Goal: Find specific page/section: Find specific page/section

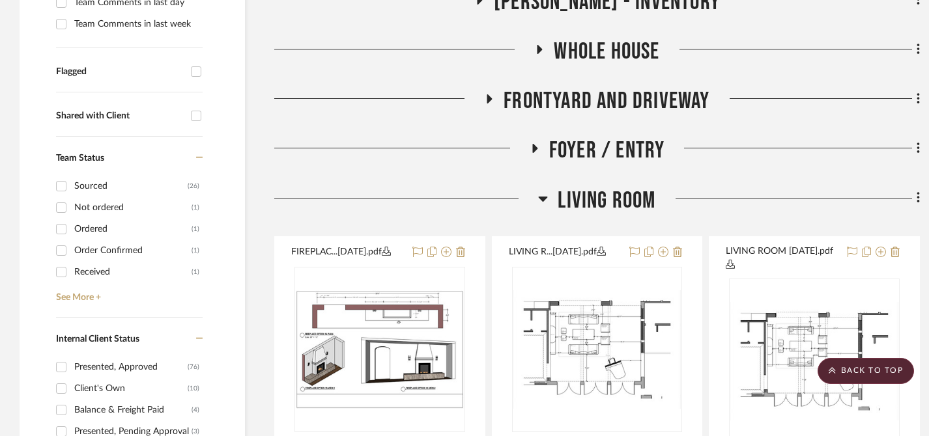
scroll to position [456, 0]
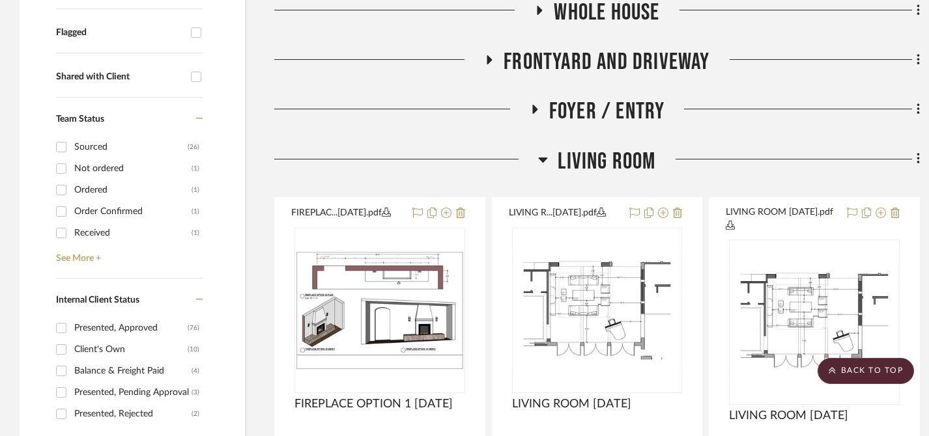
click at [528, 151] on div at bounding box center [406, 164] width 264 height 33
click at [549, 155] on h3 "Living Room" at bounding box center [596, 162] width 117 height 28
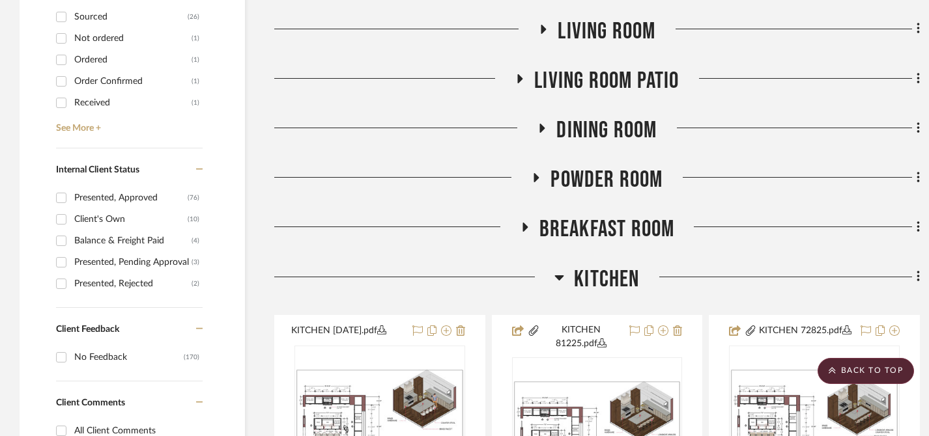
scroll to position [651, 0]
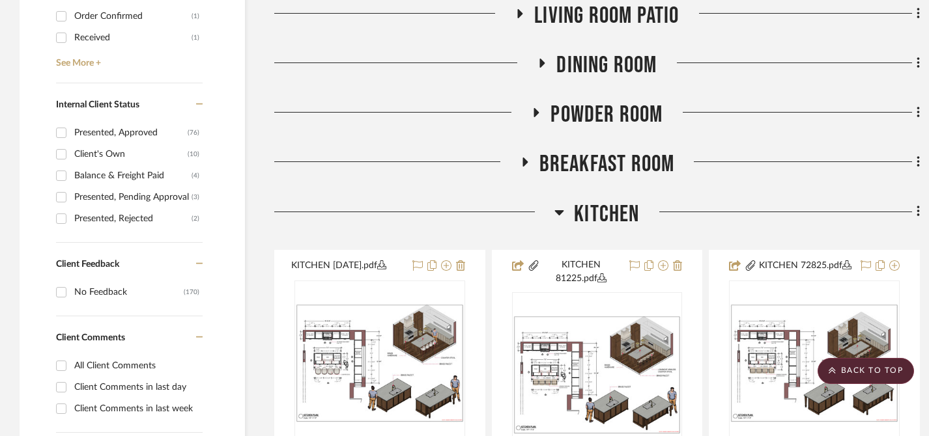
click at [553, 212] on div at bounding box center [414, 217] width 280 height 33
click at [560, 213] on icon at bounding box center [559, 212] width 9 height 5
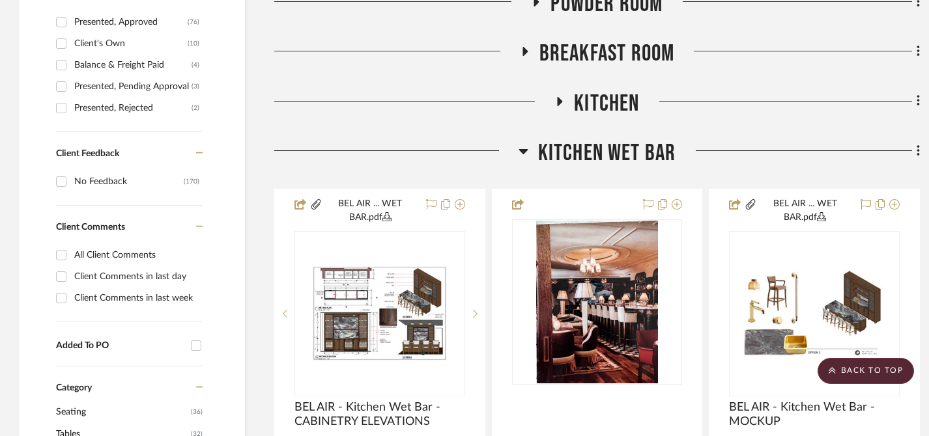
scroll to position [847, 0]
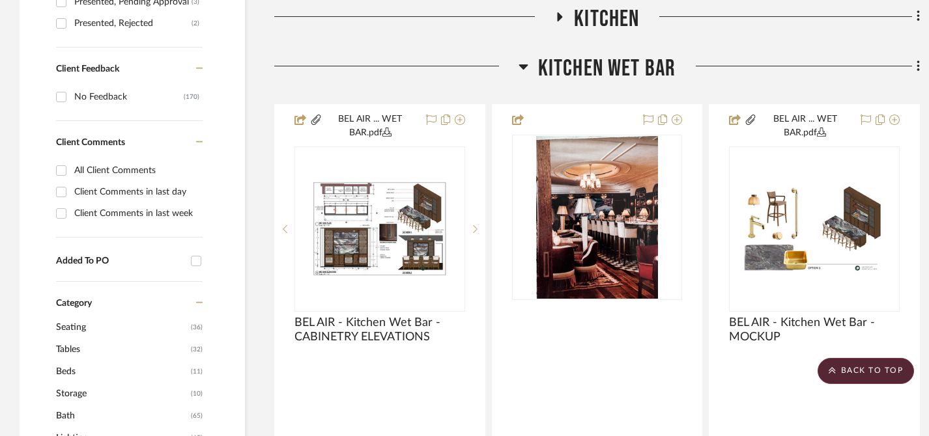
click at [526, 64] on icon at bounding box center [524, 67] width 10 height 16
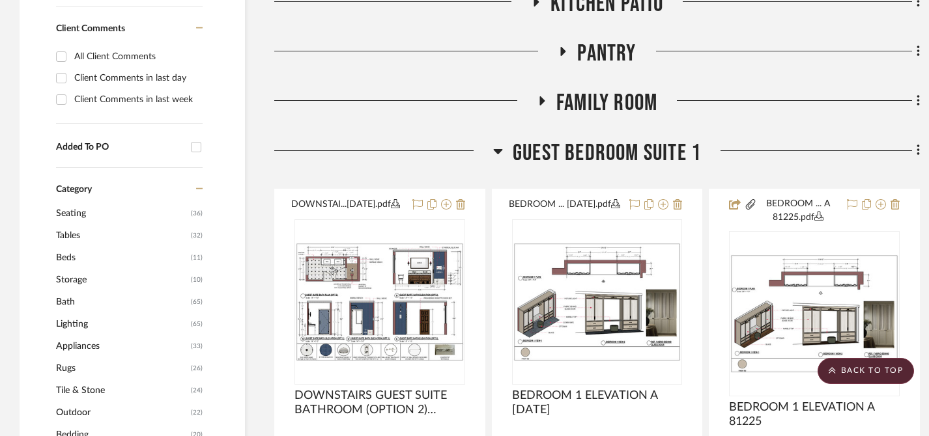
scroll to position [977, 0]
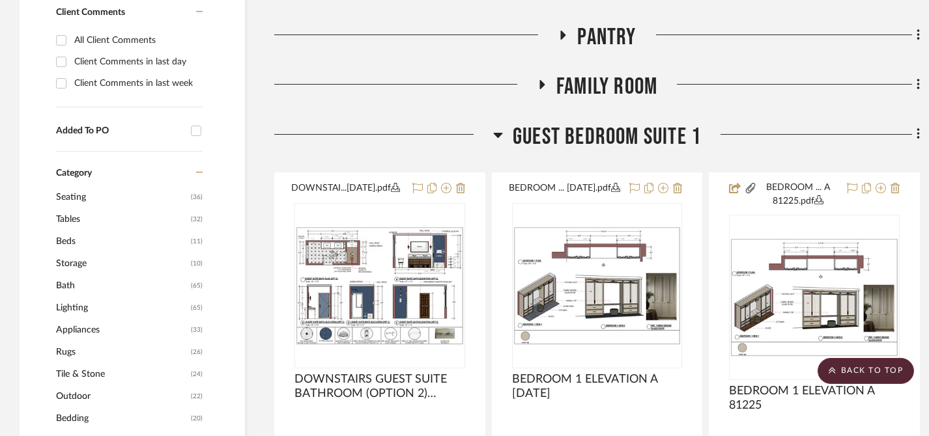
click at [500, 134] on icon at bounding box center [497, 135] width 9 height 5
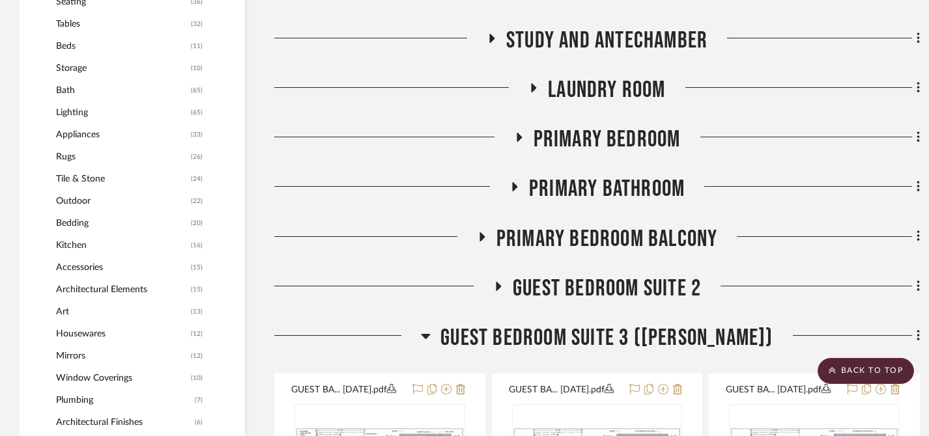
scroll to position [1238, 0]
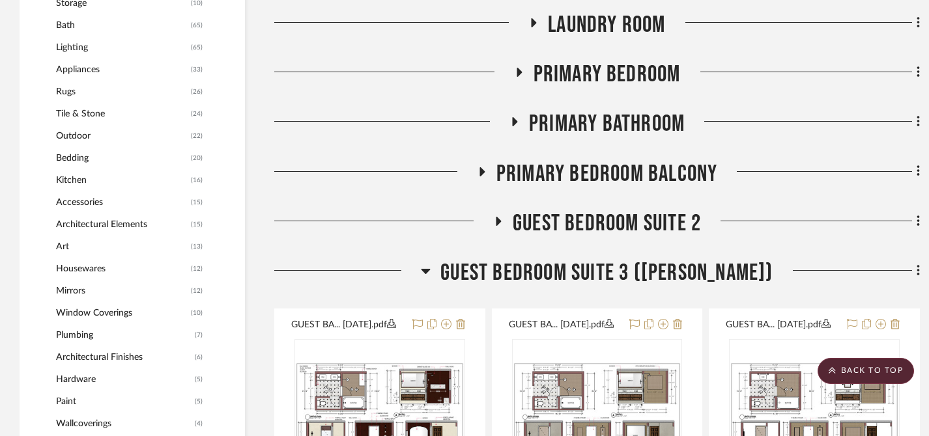
click at [493, 218] on icon at bounding box center [498, 221] width 16 height 10
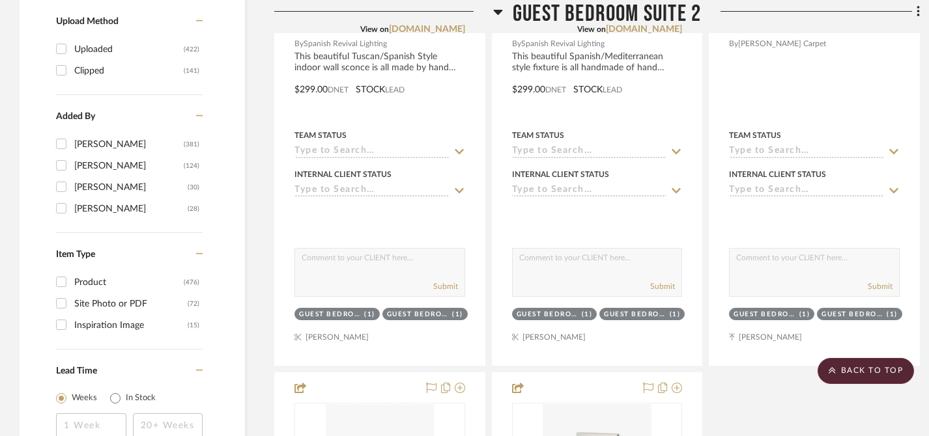
scroll to position [2085, 0]
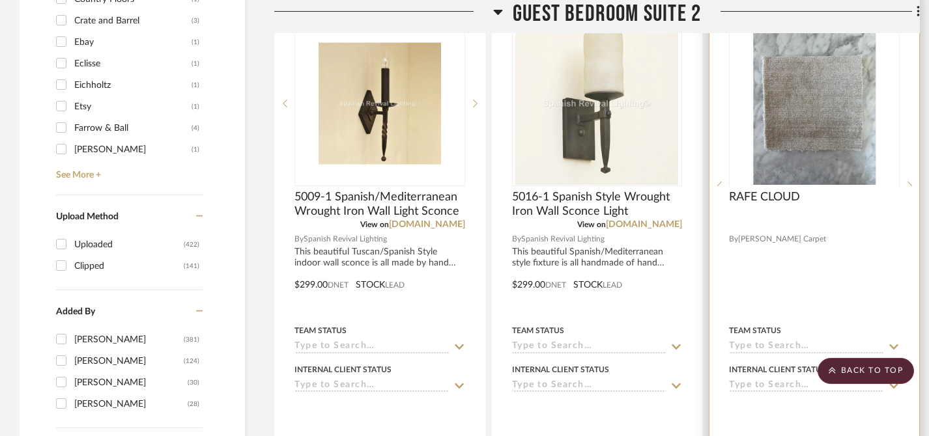
click at [825, 143] on div at bounding box center [814, 186] width 171 height 330
click at [811, 124] on img "0" at bounding box center [814, 103] width 122 height 163
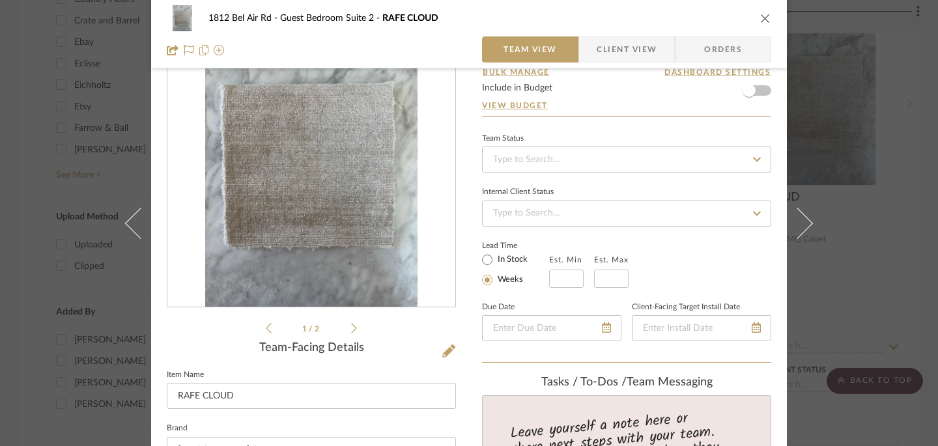
scroll to position [195, 0]
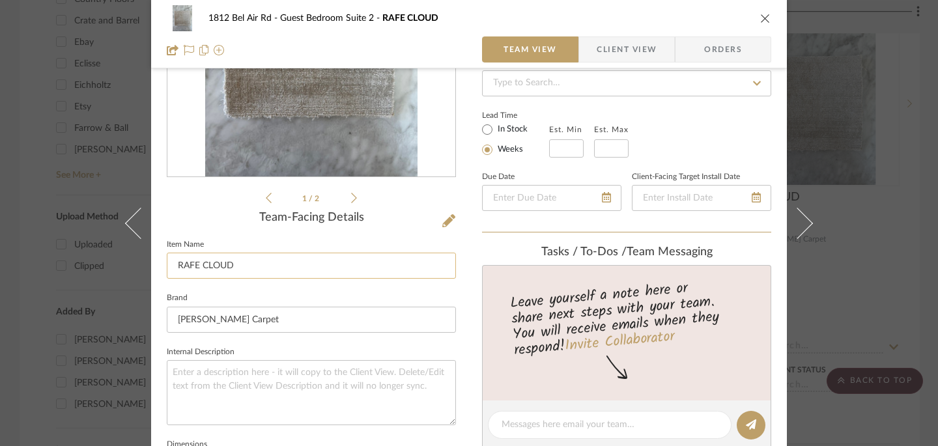
drag, startPoint x: 231, startPoint y: 263, endPoint x: 173, endPoint y: 261, distance: 58.0
click at [173, 261] on input "RAFE CLOUD" at bounding box center [311, 266] width 289 height 26
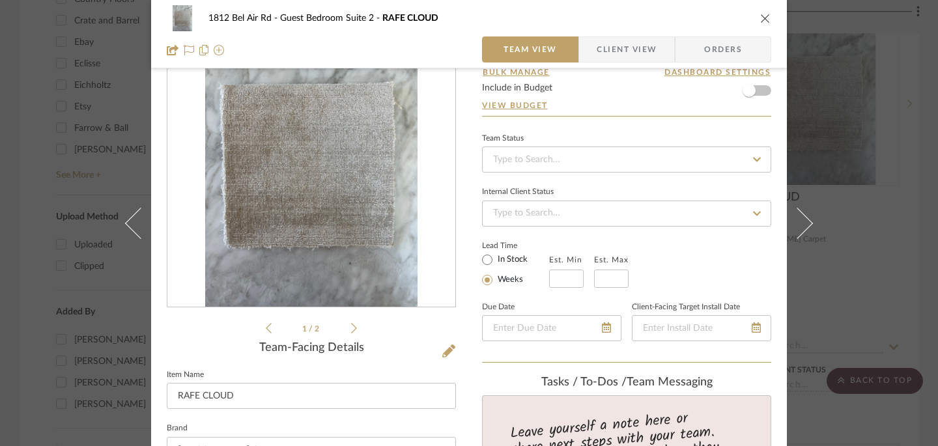
click at [25, 137] on div "1812 Bel Air Rd Guest Bedroom Suite 2 RAFE CLOUD Team View Client View Orders 1…" at bounding box center [469, 223] width 938 height 446
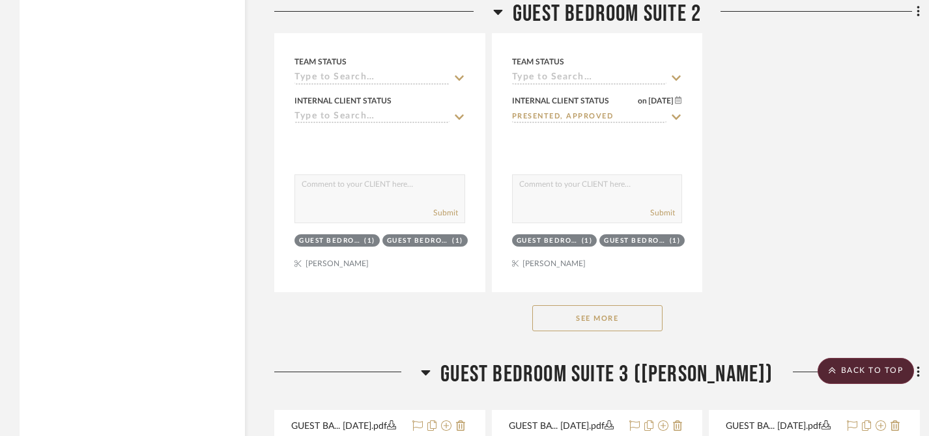
scroll to position [3062, 0]
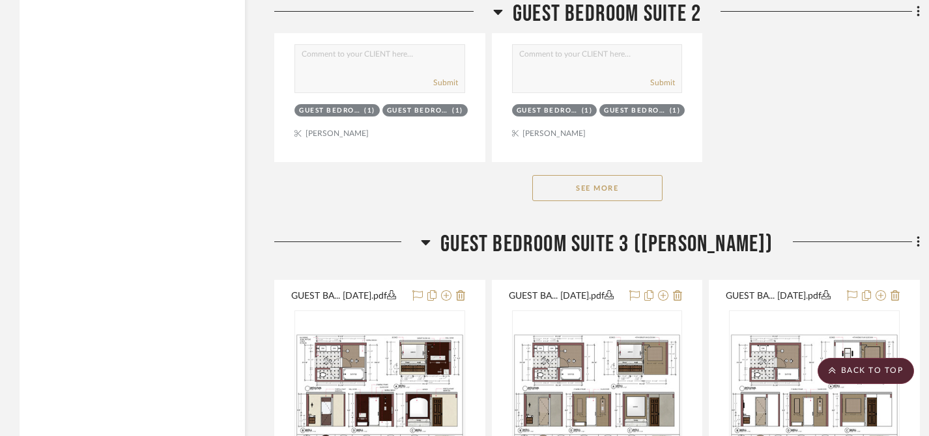
click at [628, 196] on button "See More" at bounding box center [597, 188] width 130 height 26
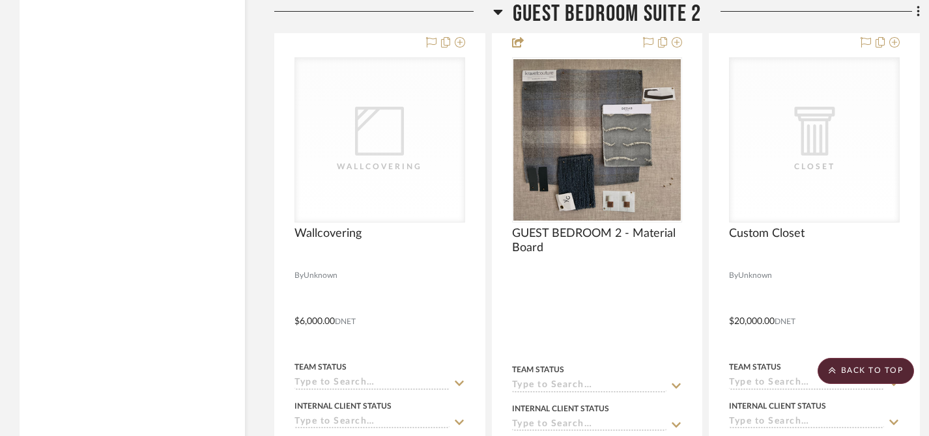
scroll to position [8990, 0]
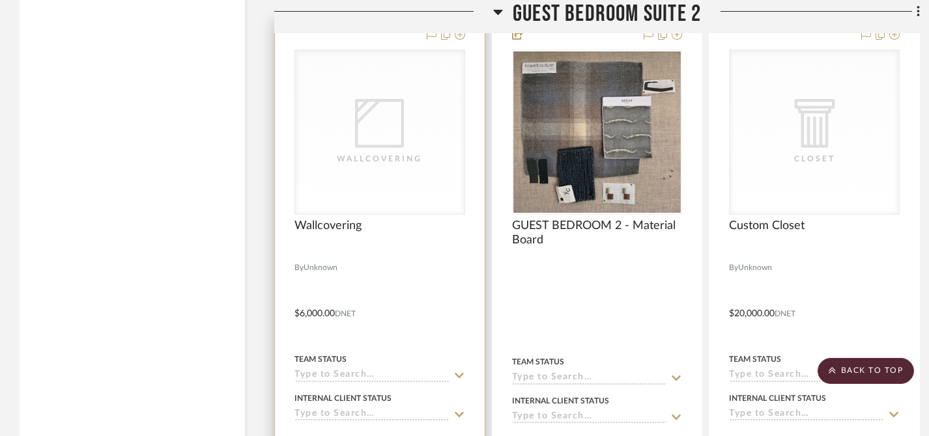
click at [411, 190] on div "Wallcovering" at bounding box center [379, 132] width 169 height 164
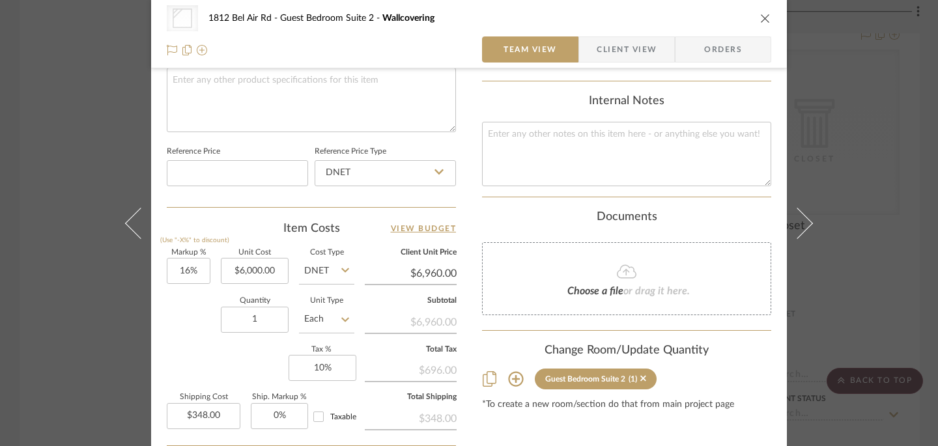
scroll to position [651, 0]
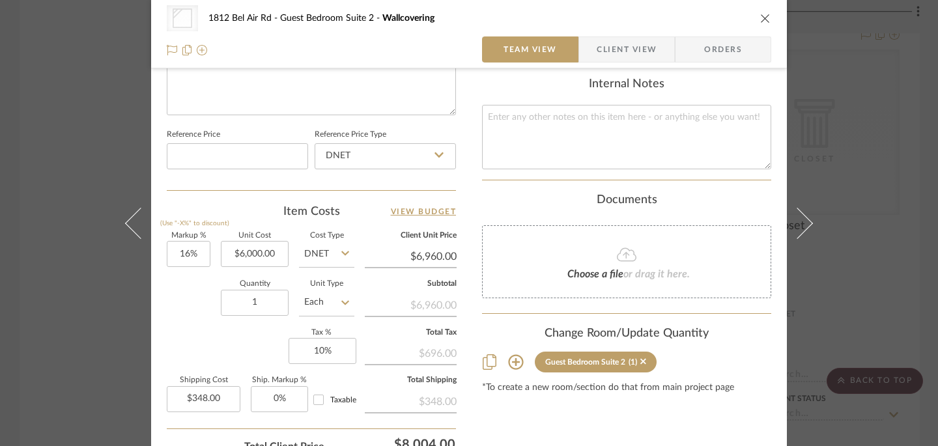
click at [31, 278] on div "Wallcovering 1812 Bel Air Rd Guest Bedroom Suite 2 Wallcovering Team View Clien…" at bounding box center [469, 223] width 938 height 446
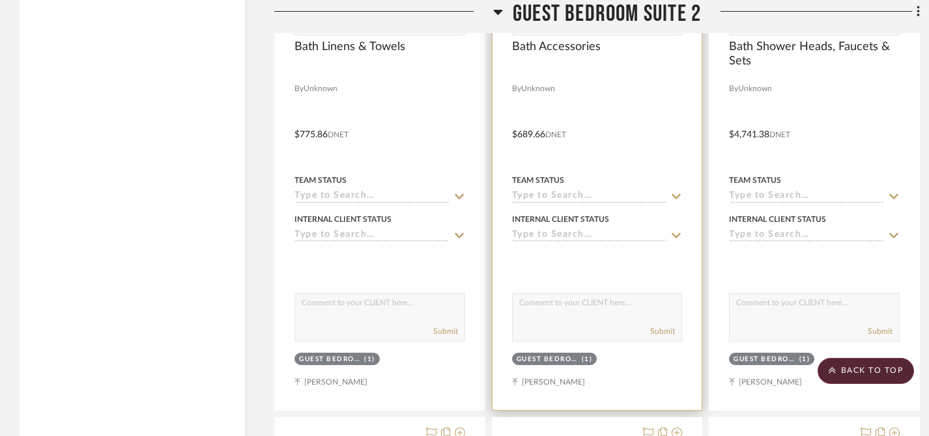
scroll to position [6254, 0]
